Goal: Check status: Check status

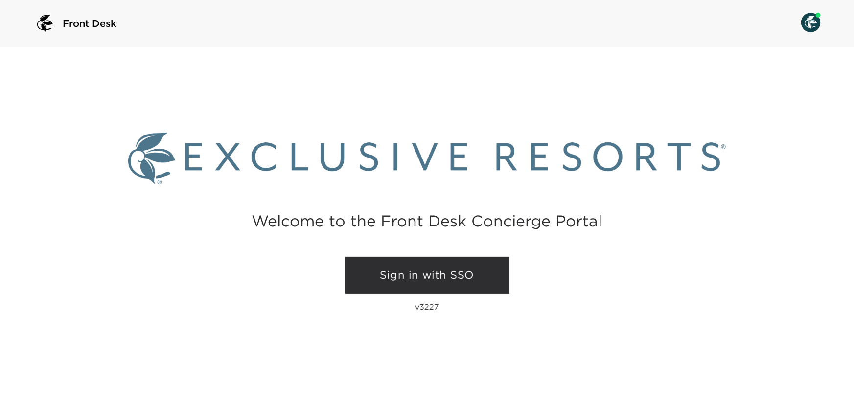
click at [438, 269] on link "Sign in with SSO" at bounding box center [427, 275] width 164 height 37
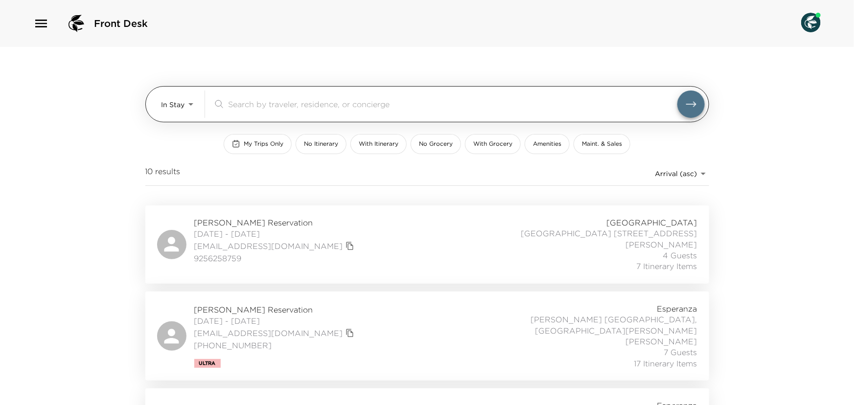
click at [180, 112] on body "Front Desk In Stay In-Stay ​ My Trips Only No Itinerary With Itinerary No Groce…" at bounding box center [427, 202] width 854 height 405
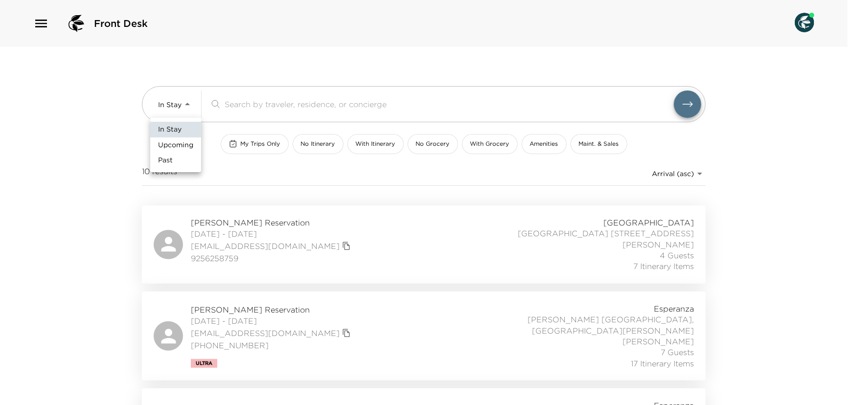
click at [169, 143] on span "Upcoming" at bounding box center [175, 145] width 35 height 10
type input "Upcoming"
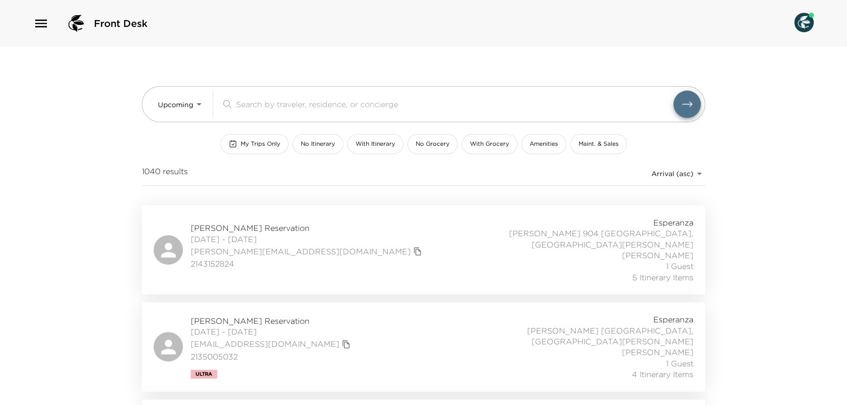
click at [254, 150] on button "My Trips Only" at bounding box center [255, 144] width 68 height 20
click at [218, 246] on link "[PERSON_NAME][EMAIL_ADDRESS][PERSON_NAME][DOMAIN_NAME]" at bounding box center [331, 252] width 280 height 22
click at [219, 220] on span "[PERSON_NAME] Reservation" at bounding box center [338, 224] width 294 height 11
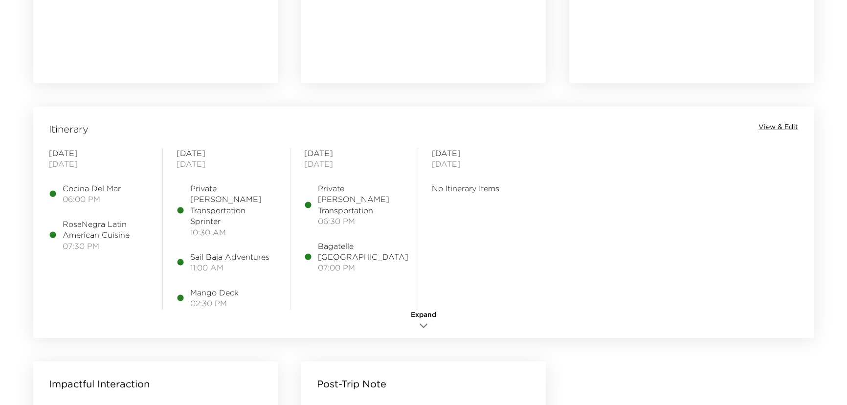
scroll to position [711, 0]
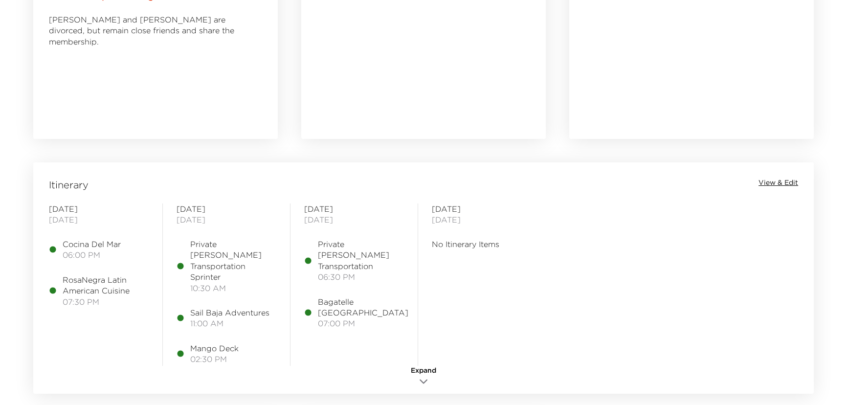
click at [772, 184] on span "View & Edit" at bounding box center [779, 183] width 40 height 10
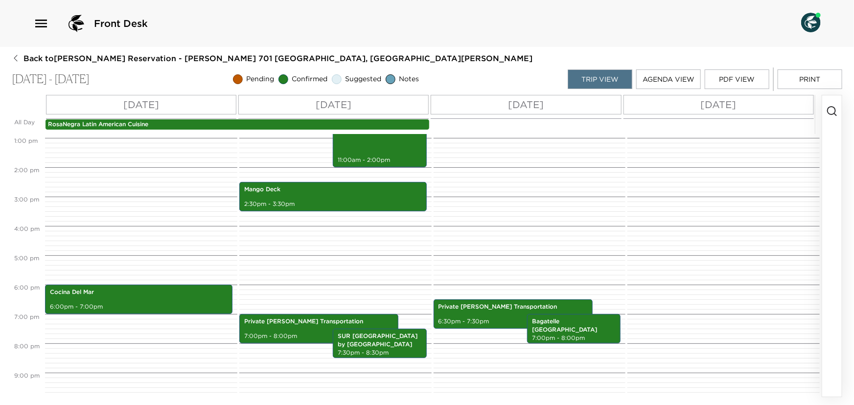
scroll to position [442, 0]
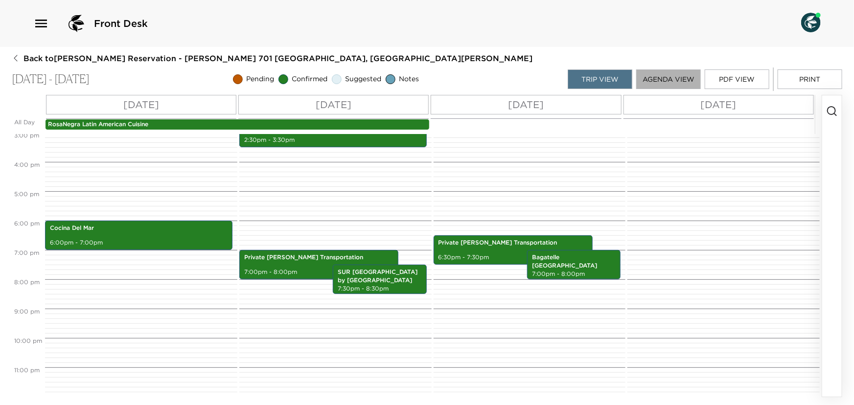
click at [685, 79] on button "Agenda View" at bounding box center [668, 79] width 65 height 20
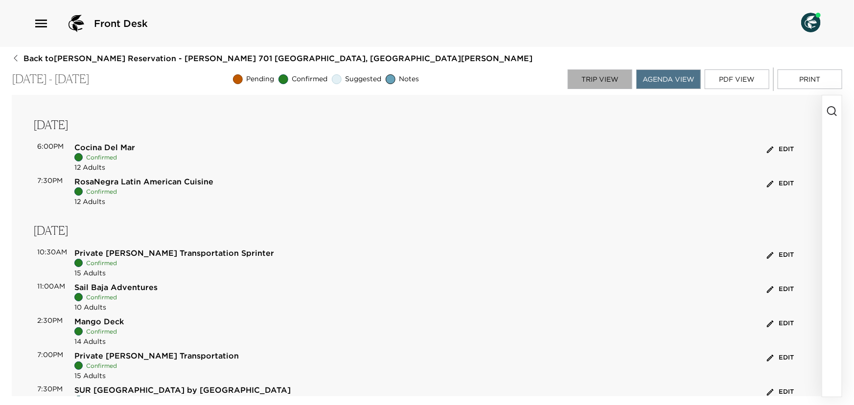
click at [605, 74] on button "Trip View" at bounding box center [599, 79] width 65 height 20
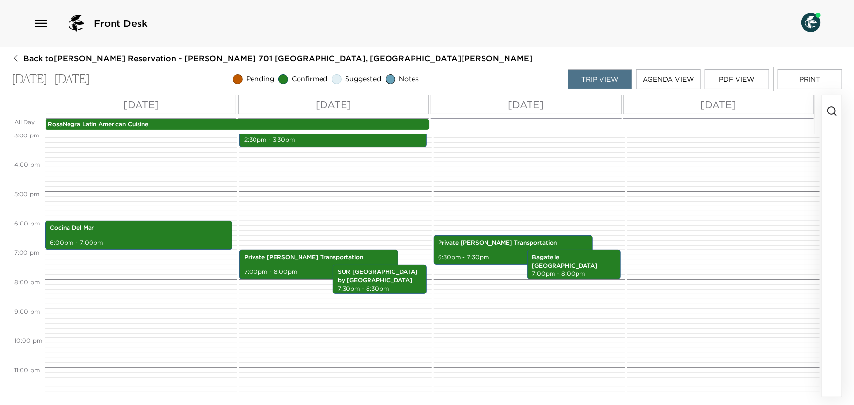
click at [16, 58] on icon "button" at bounding box center [16, 58] width 8 height 8
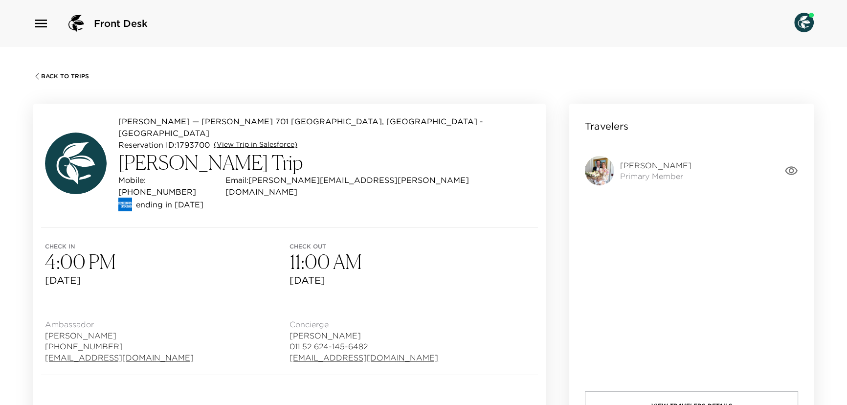
click at [258, 140] on link "(View Trip in Salesforce)" at bounding box center [256, 145] width 84 height 10
